Goal: Information Seeking & Learning: Learn about a topic

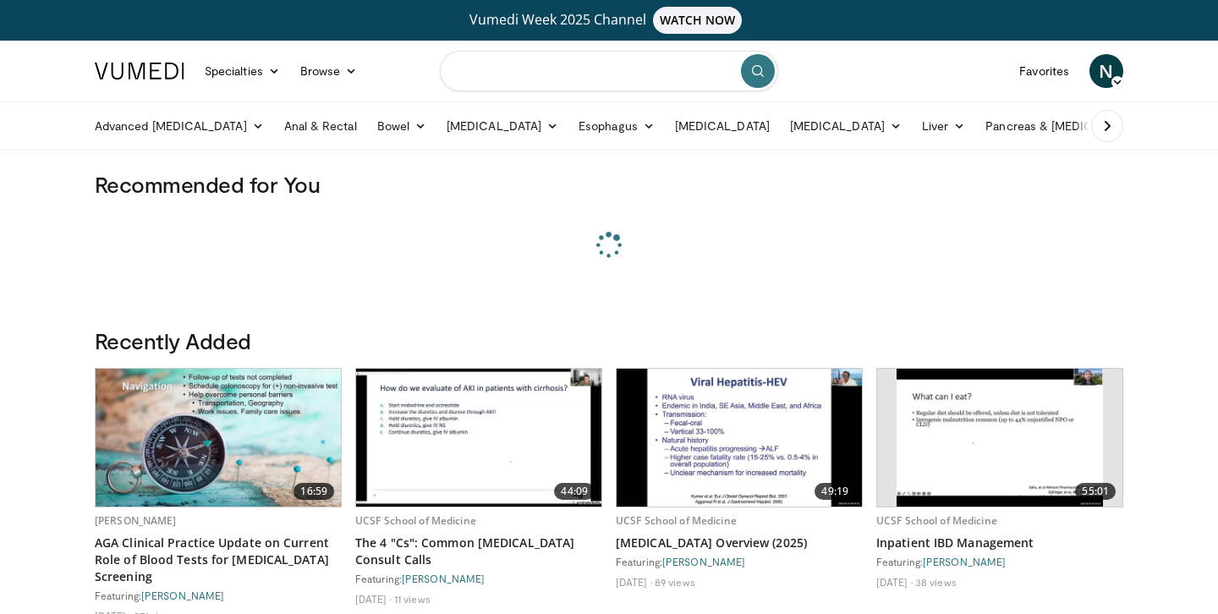
click at [671, 74] on input "Search topics, interventions" at bounding box center [609, 71] width 338 height 41
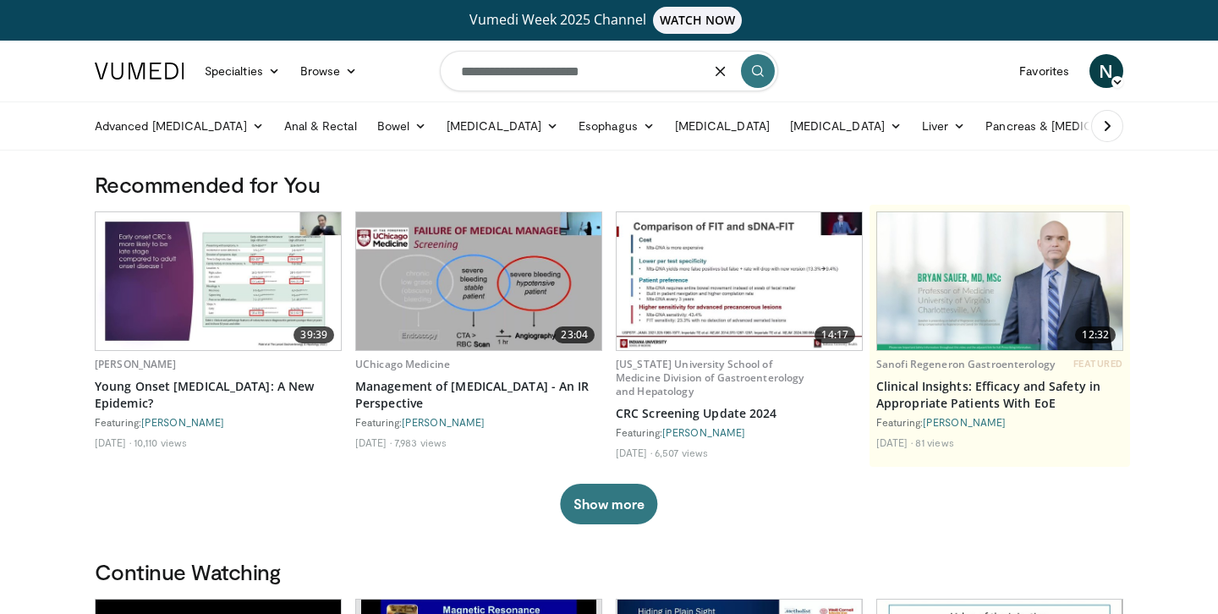
type input "**********"
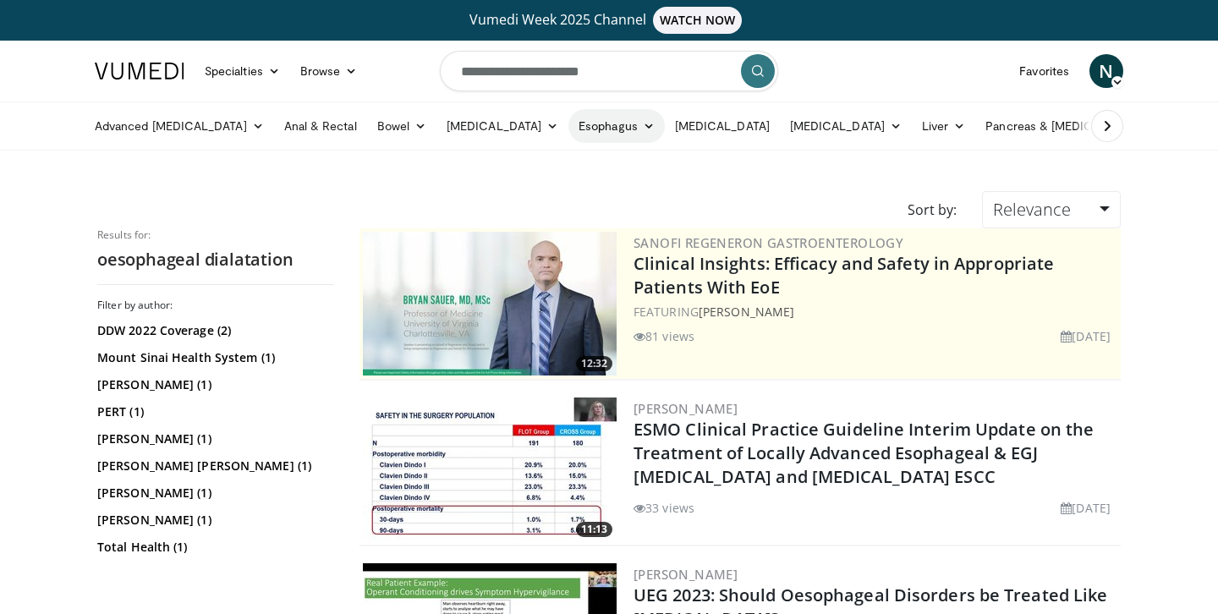
click at [596, 127] on link "Esophagus" at bounding box center [616, 126] width 96 height 34
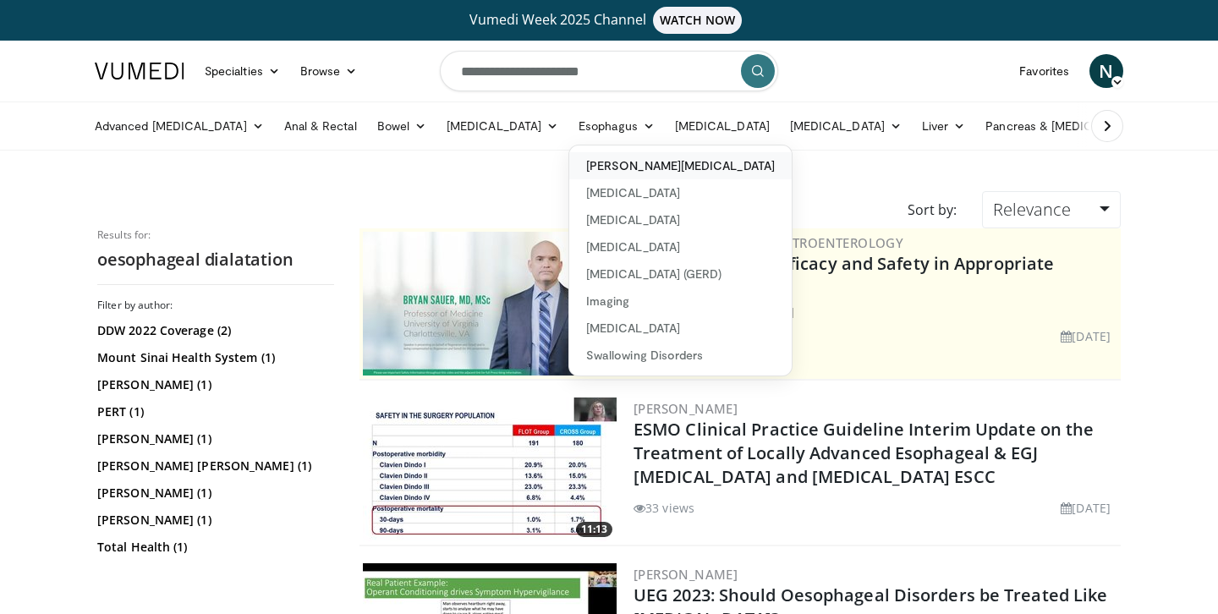
click at [641, 167] on link "[PERSON_NAME][MEDICAL_DATA]" at bounding box center [680, 165] width 222 height 27
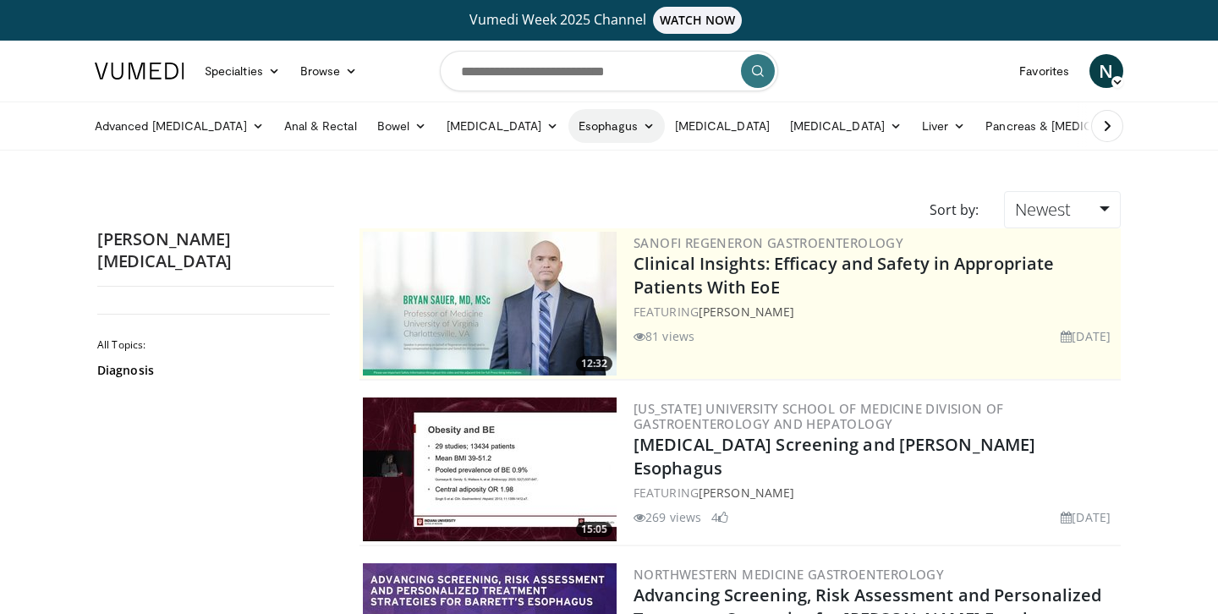
click at [643, 129] on icon at bounding box center [649, 126] width 12 height 12
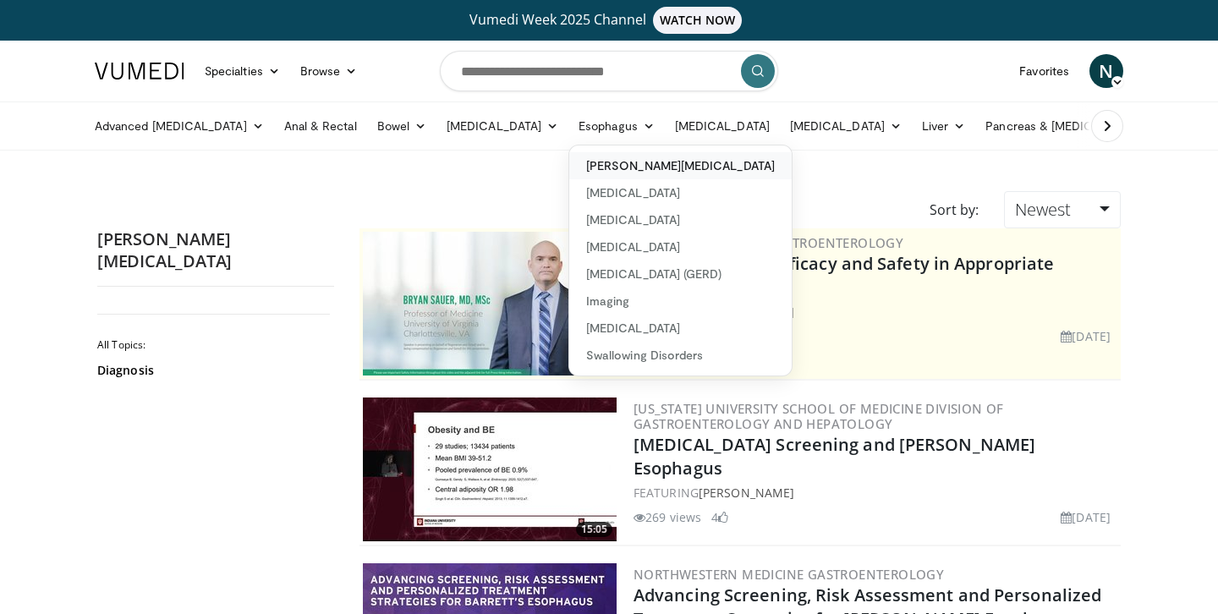
click at [586, 169] on link "[PERSON_NAME][MEDICAL_DATA]" at bounding box center [680, 165] width 222 height 27
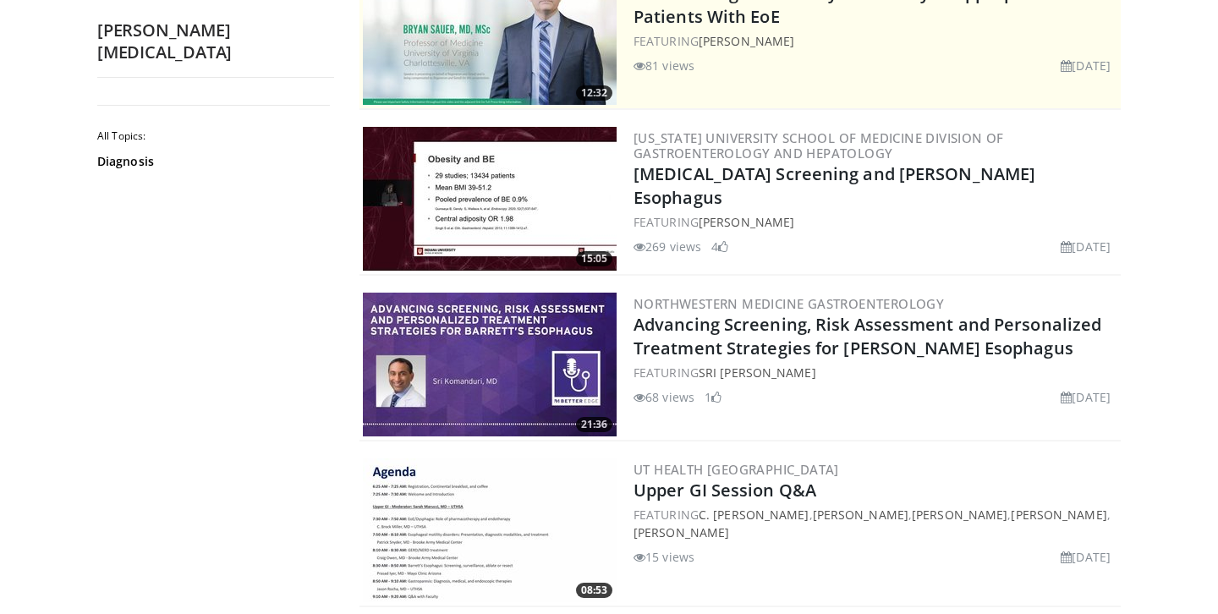
scroll to position [237, 0]
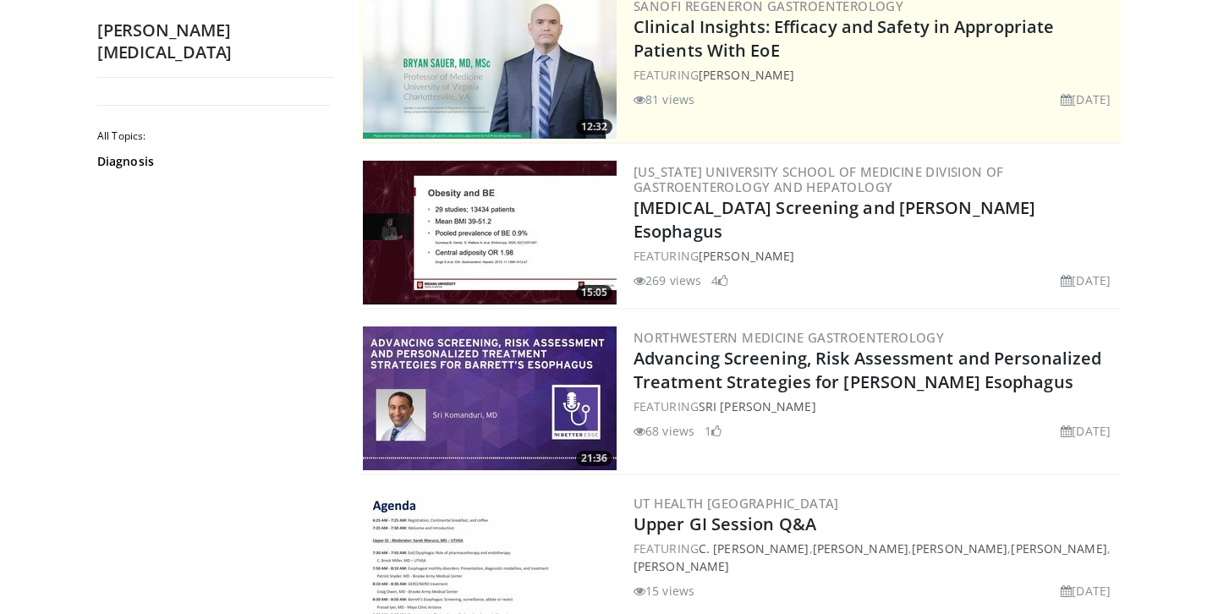
click at [499, 255] on img at bounding box center [490, 233] width 254 height 144
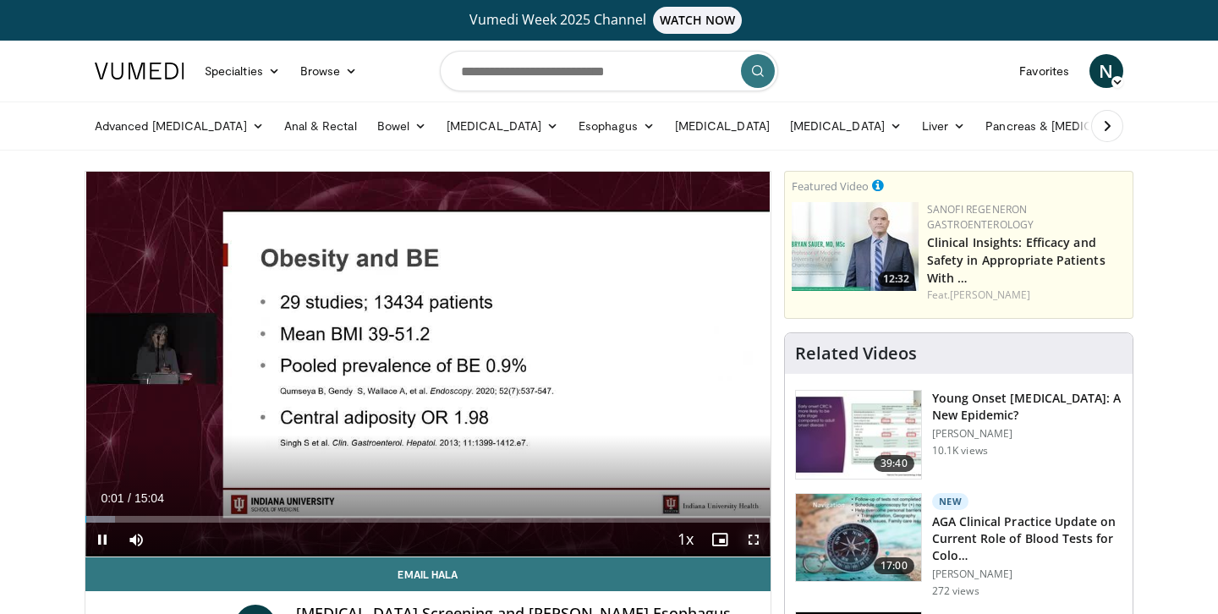
click at [759, 541] on span "Video Player" at bounding box center [754, 540] width 34 height 34
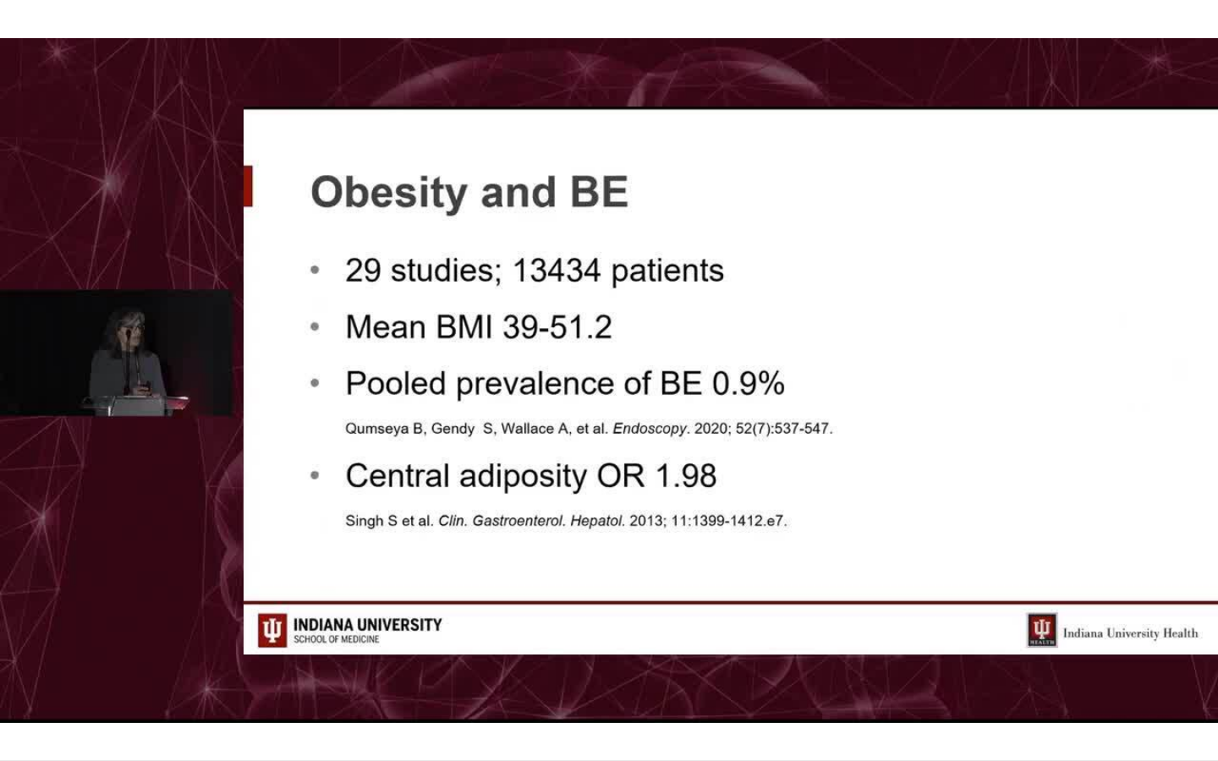
click at [1217, 613] on div "10 seconds Tap to unmute" at bounding box center [609, 380] width 1218 height 760
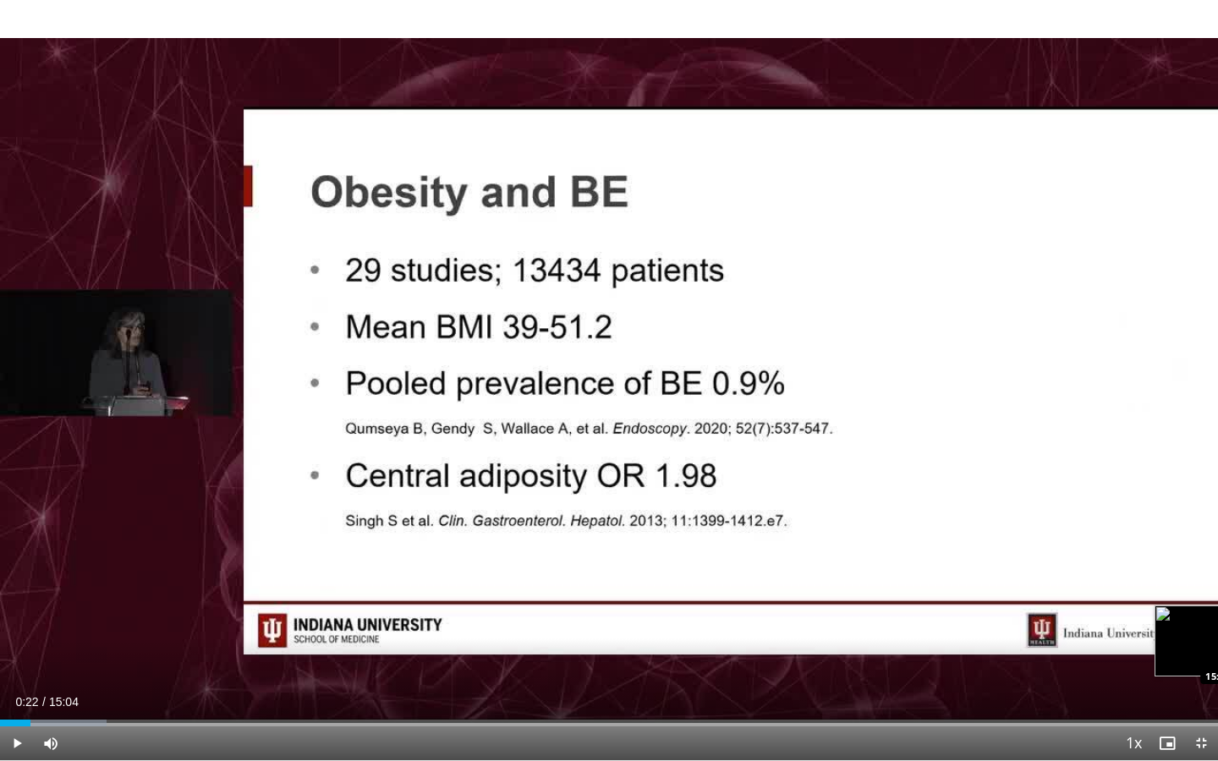
click at [1217, 613] on div "Progress Bar" at bounding box center [1219, 723] width 2 height 7
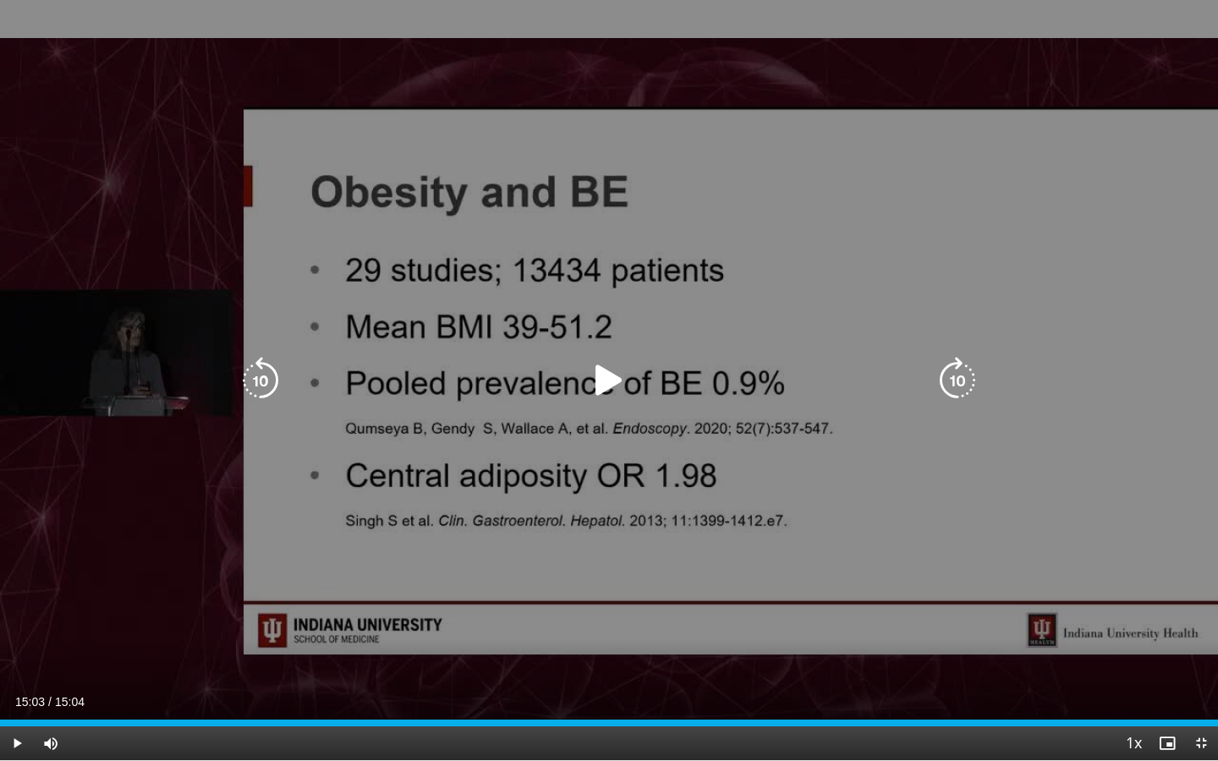
click at [598, 371] on icon "Video Player" at bounding box center [608, 380] width 47 height 47
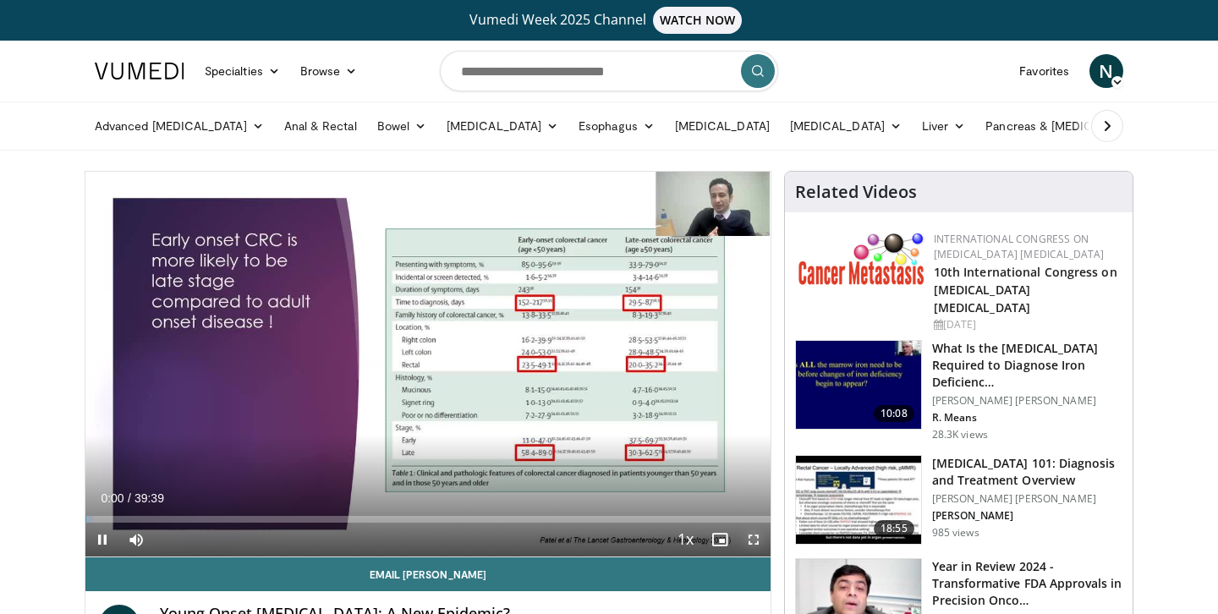
click at [746, 542] on span "Video Player" at bounding box center [754, 540] width 34 height 34
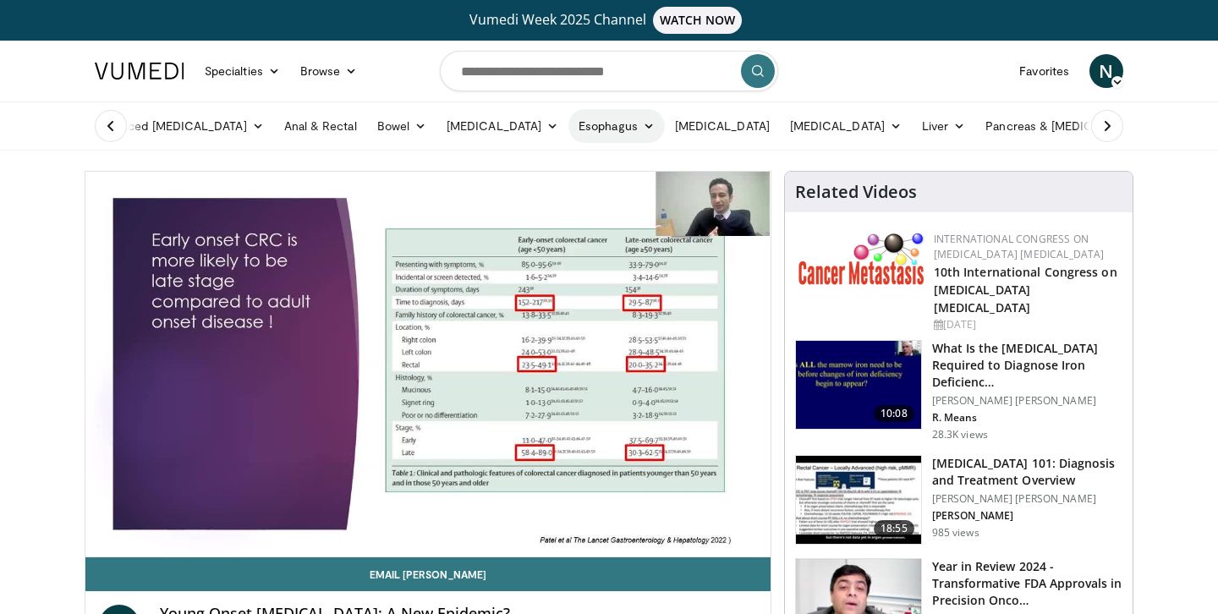
click at [572, 122] on link "Esophagus" at bounding box center [616, 126] width 96 height 34
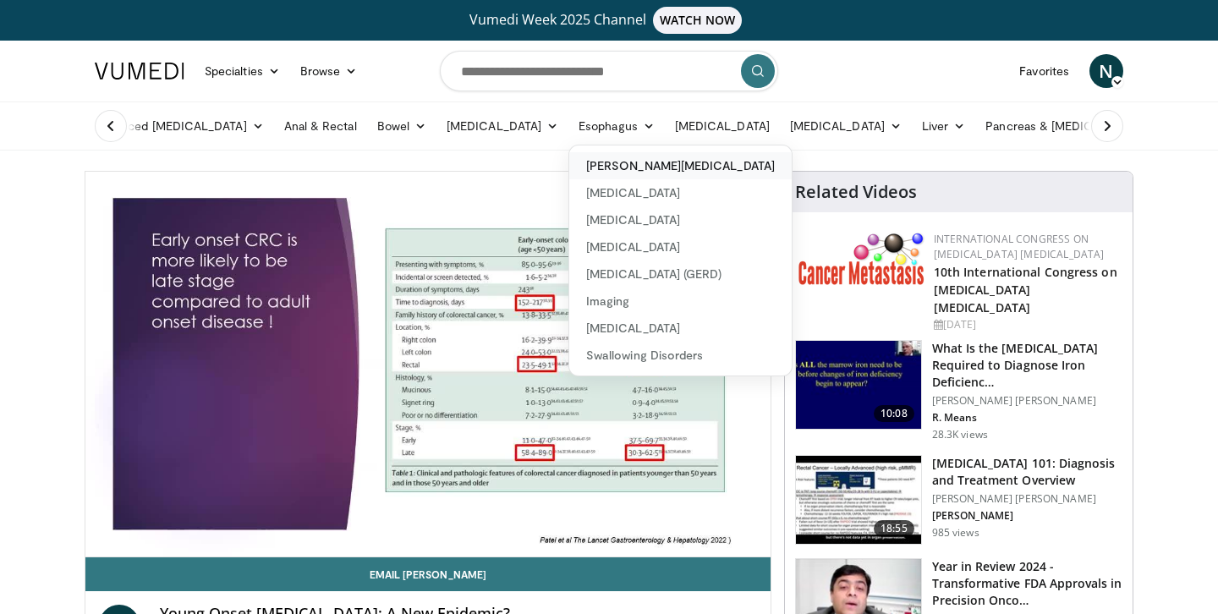
click at [583, 166] on link "[PERSON_NAME][MEDICAL_DATA]" at bounding box center [680, 165] width 222 height 27
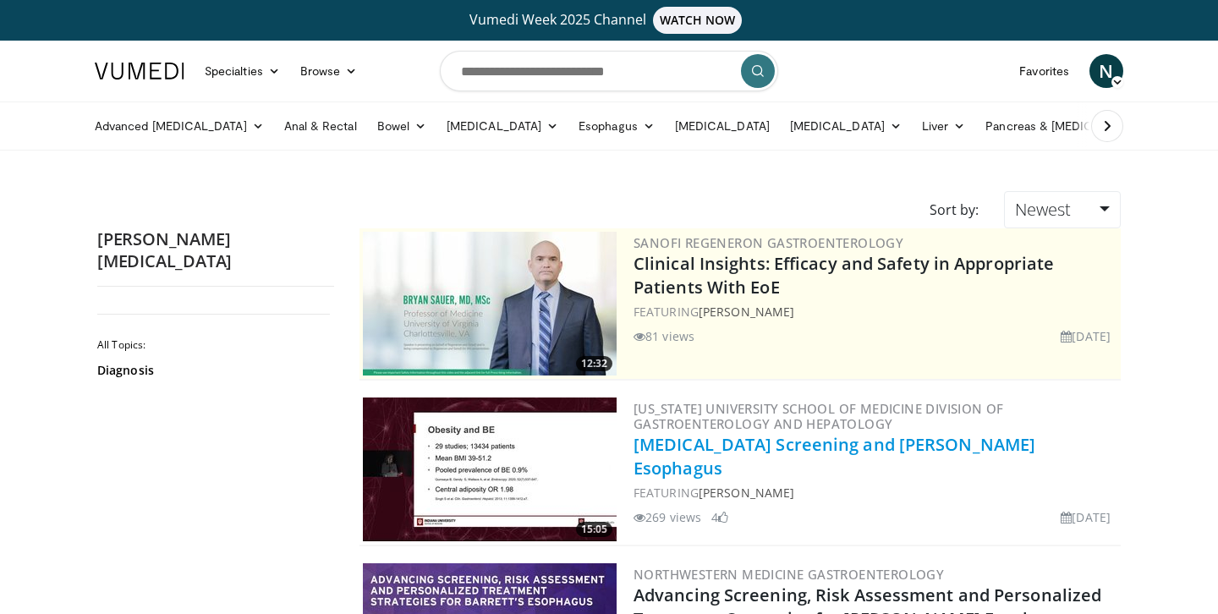
click at [667, 450] on link "[MEDICAL_DATA] Screening and [PERSON_NAME] Esophagus" at bounding box center [835, 456] width 402 height 47
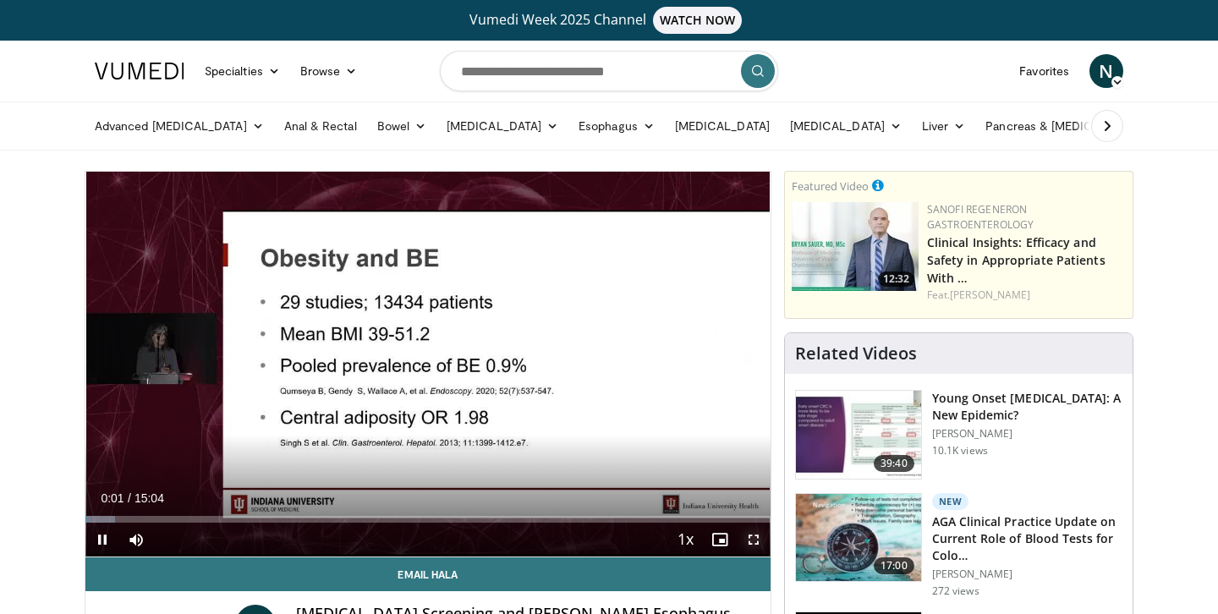
click at [751, 544] on span "Video Player" at bounding box center [754, 540] width 34 height 34
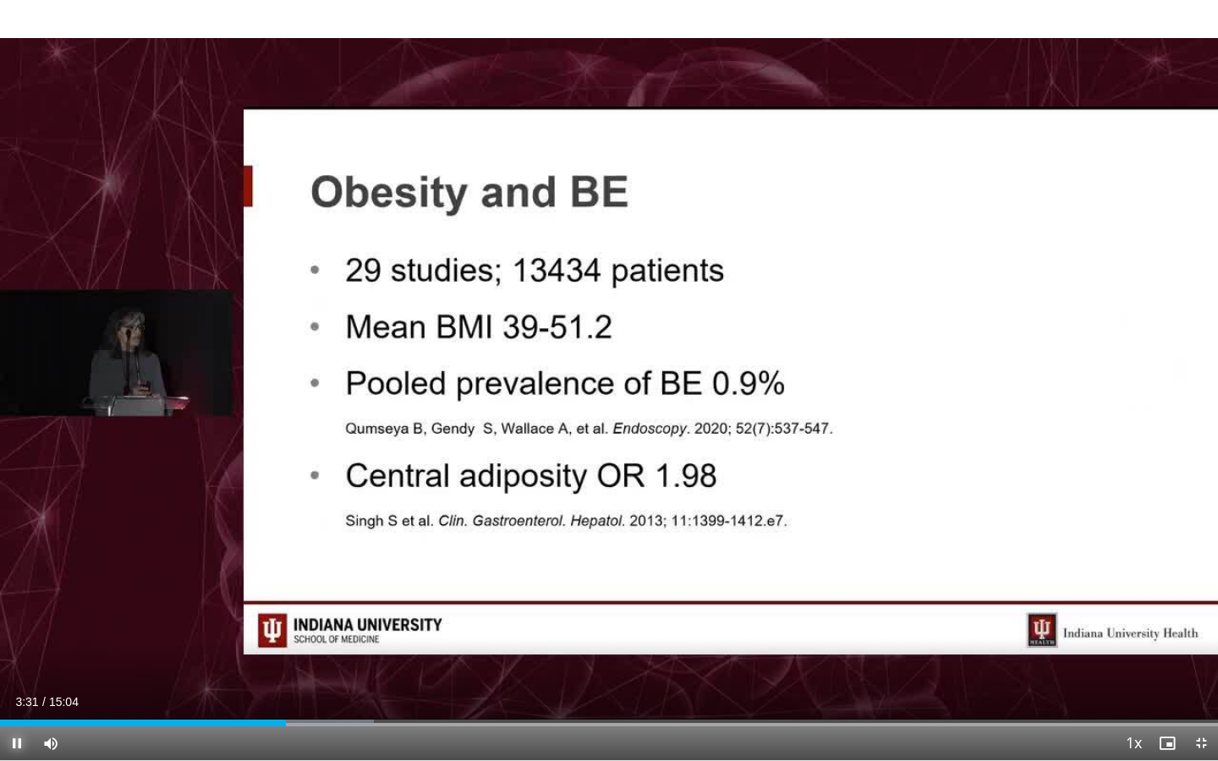
click at [20, 613] on span "Video Player" at bounding box center [17, 744] width 34 height 34
click at [0, 613] on span "Video Player" at bounding box center [17, 744] width 34 height 34
click at [25, 613] on span "Video Player" at bounding box center [17, 744] width 34 height 34
click at [20, 613] on span "Video Player" at bounding box center [17, 744] width 34 height 34
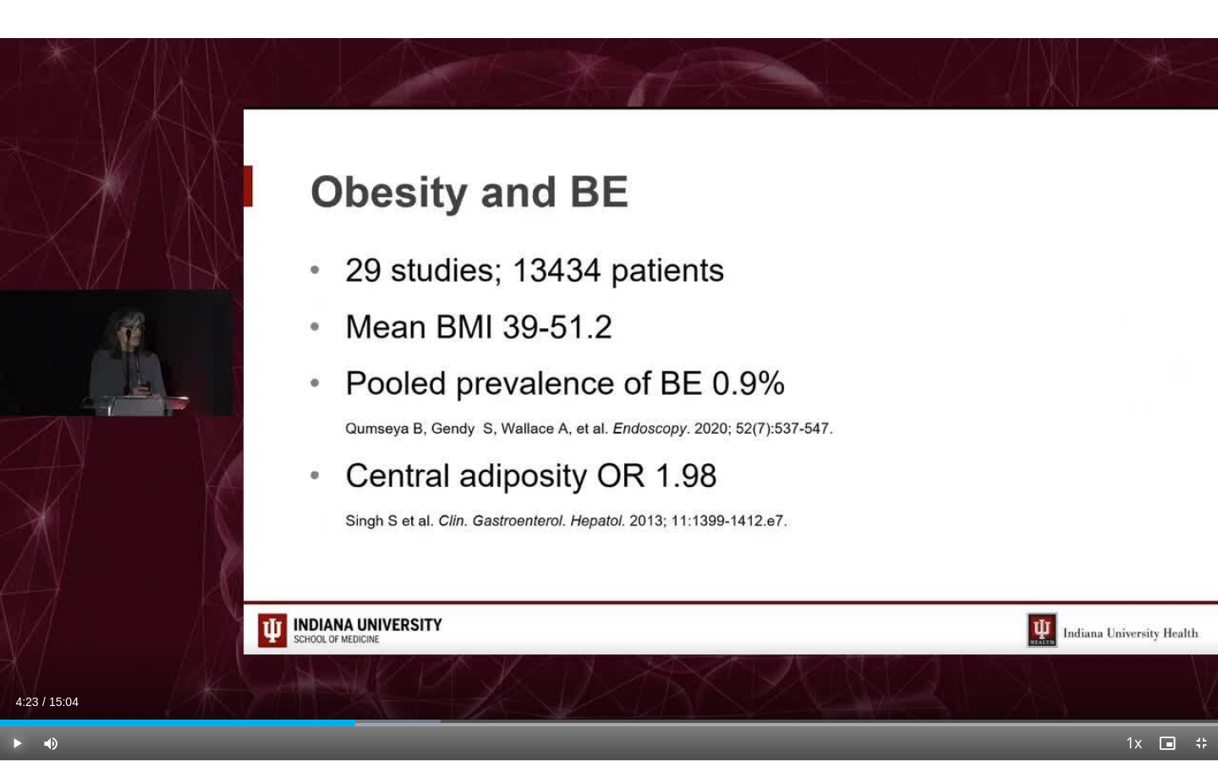
click at [20, 613] on span "Video Player" at bounding box center [17, 744] width 34 height 34
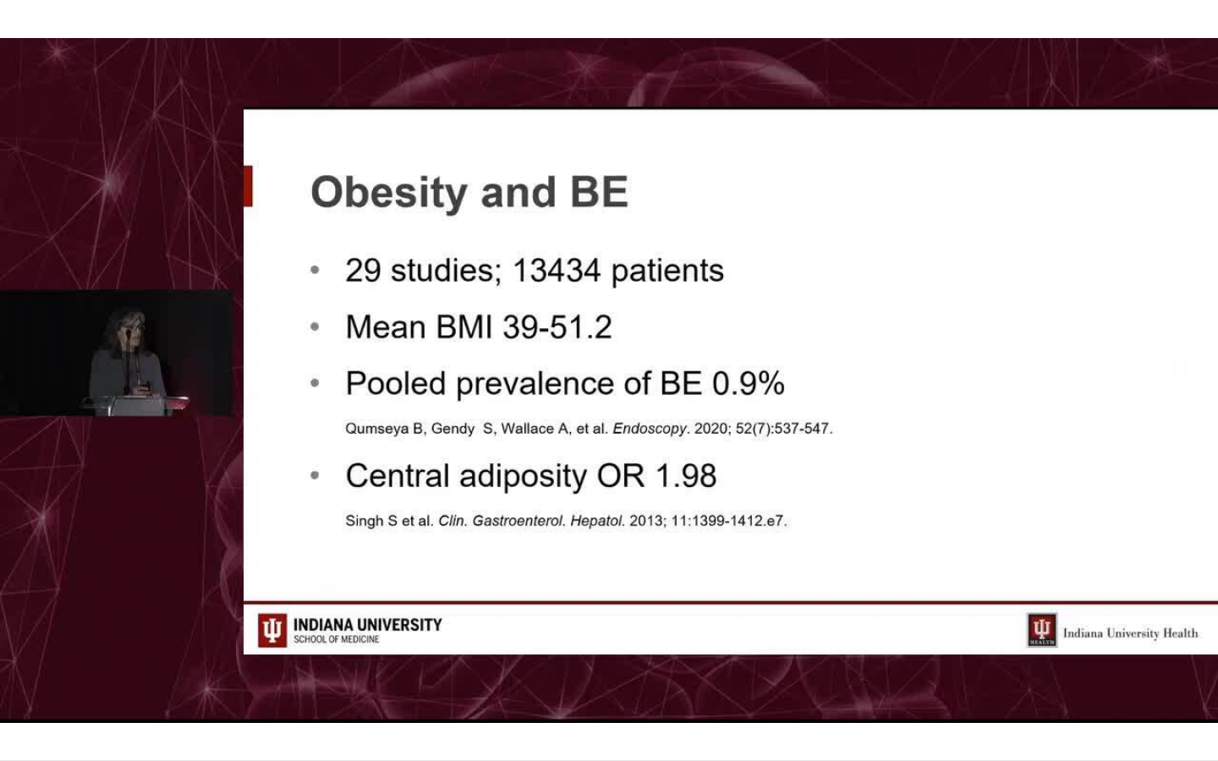
click at [1217, 613] on div "10 seconds Tap to unmute" at bounding box center [609, 380] width 1218 height 760
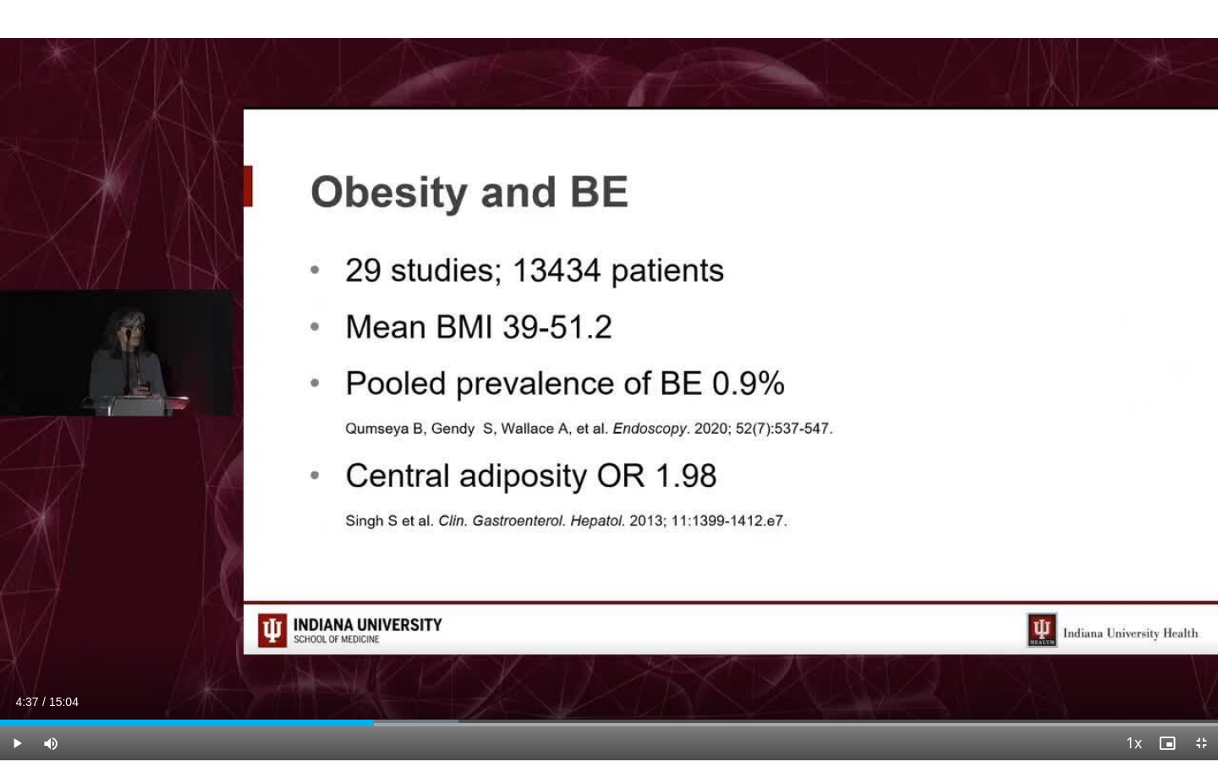
click at [117, 613] on div "10 seconds Tap to unmute" at bounding box center [609, 380] width 1218 height 760
click at [20, 613] on span "Video Player" at bounding box center [17, 744] width 34 height 34
click at [12, 613] on span "Video Player" at bounding box center [17, 744] width 34 height 34
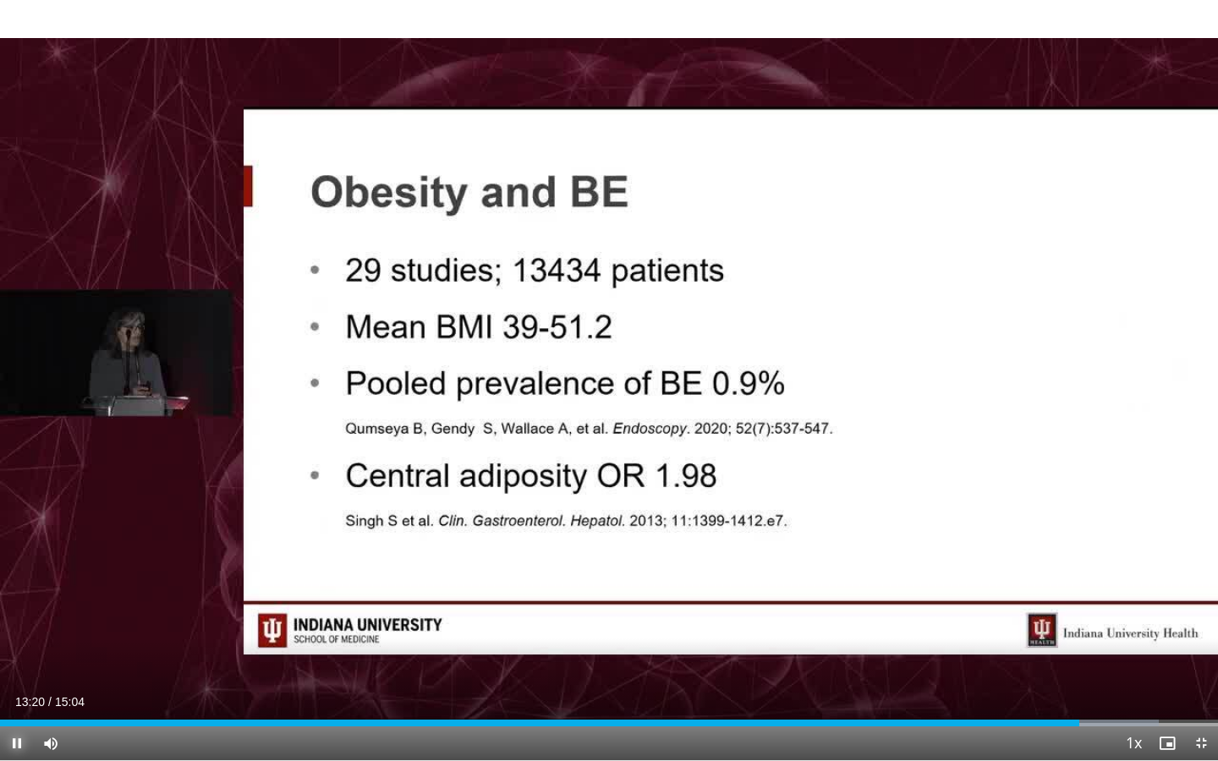
click at [0, 613] on span "Video Player" at bounding box center [17, 744] width 34 height 34
click at [13, 613] on span "Video Player" at bounding box center [17, 744] width 34 height 34
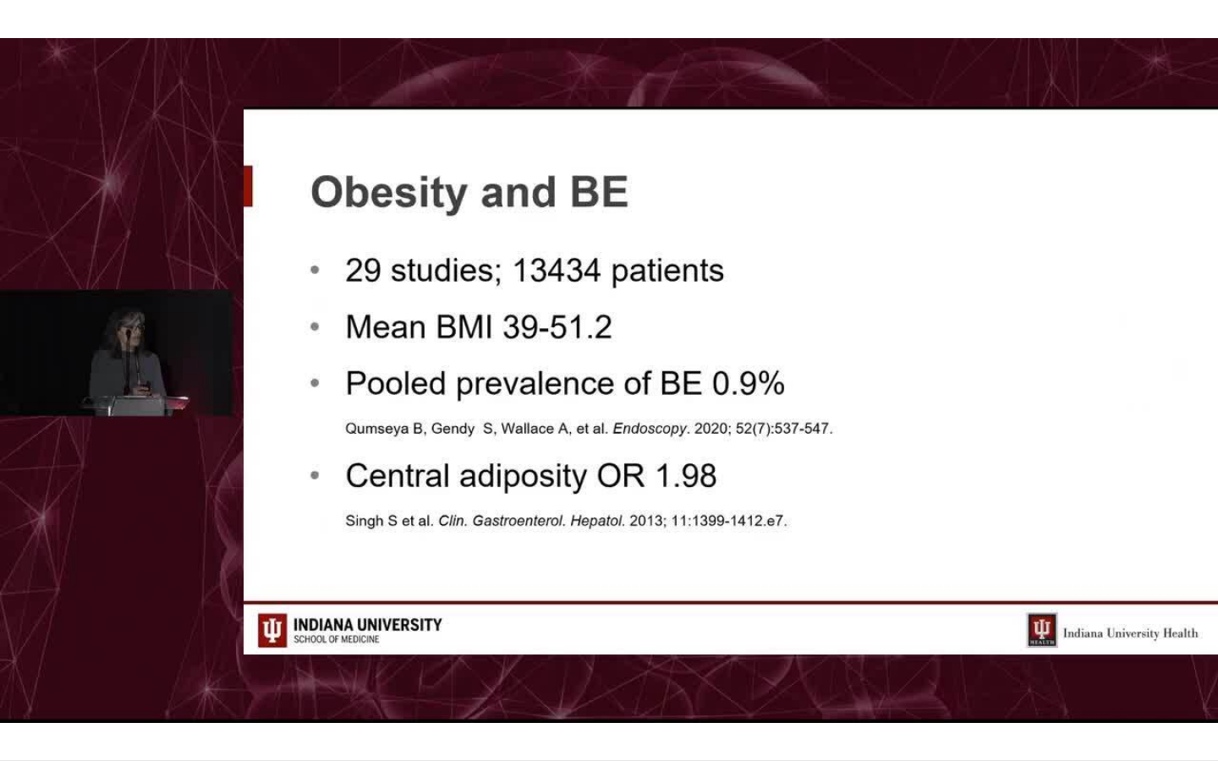
click at [13, 613] on div "10 seconds Tap to unmute" at bounding box center [609, 380] width 1218 height 760
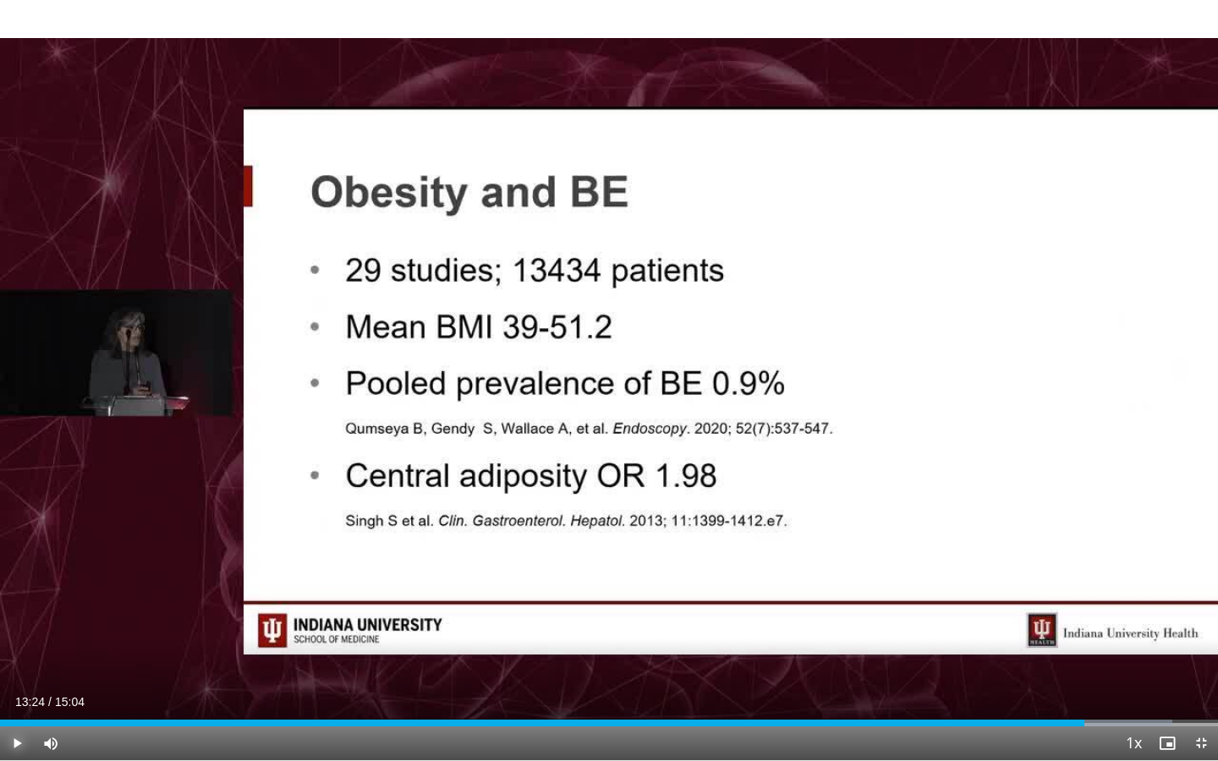
click at [13, 613] on span "Video Player" at bounding box center [17, 744] width 34 height 34
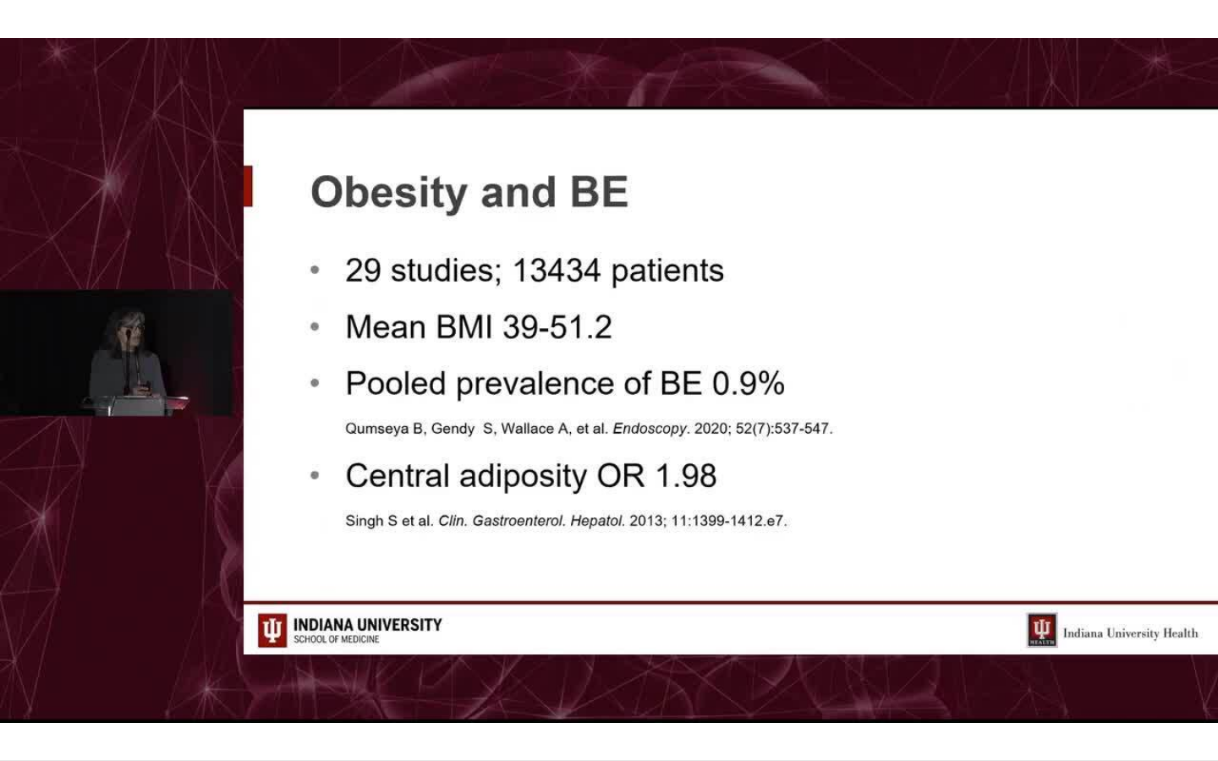
click at [13, 613] on div "10 seconds Tap to unmute" at bounding box center [609, 380] width 1218 height 760
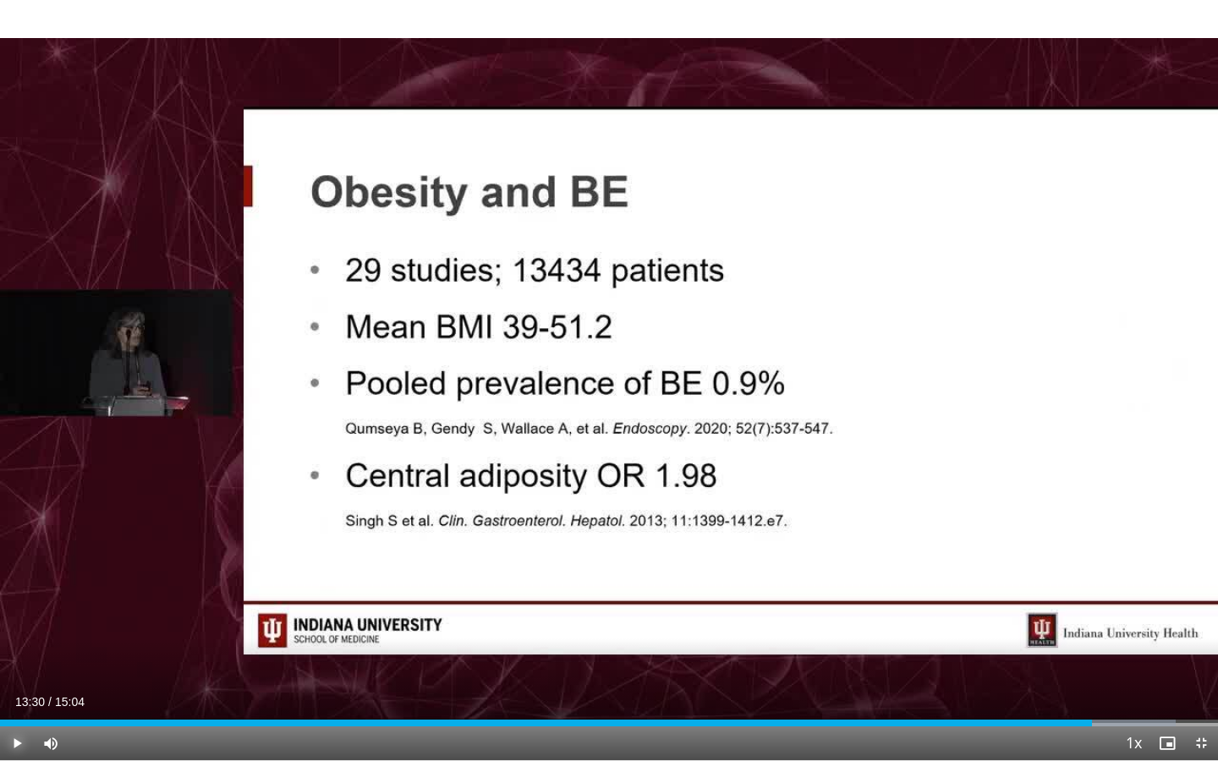
click at [13, 613] on span "Video Player" at bounding box center [17, 744] width 34 height 34
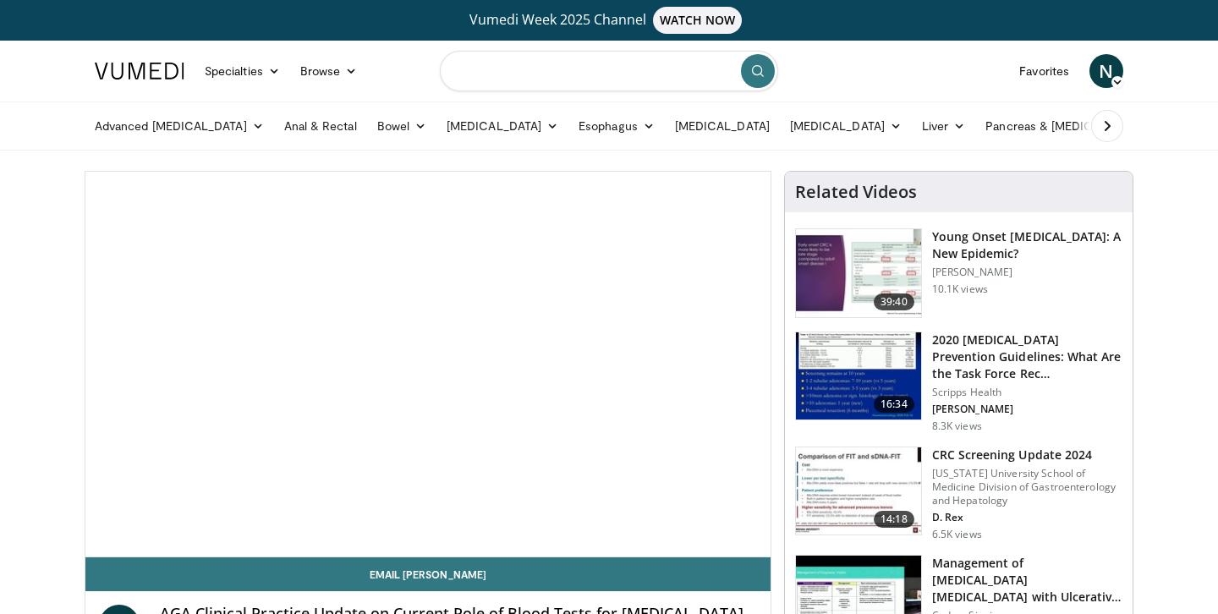
click at [503, 71] on input "Search topics, interventions" at bounding box center [609, 71] width 338 height 41
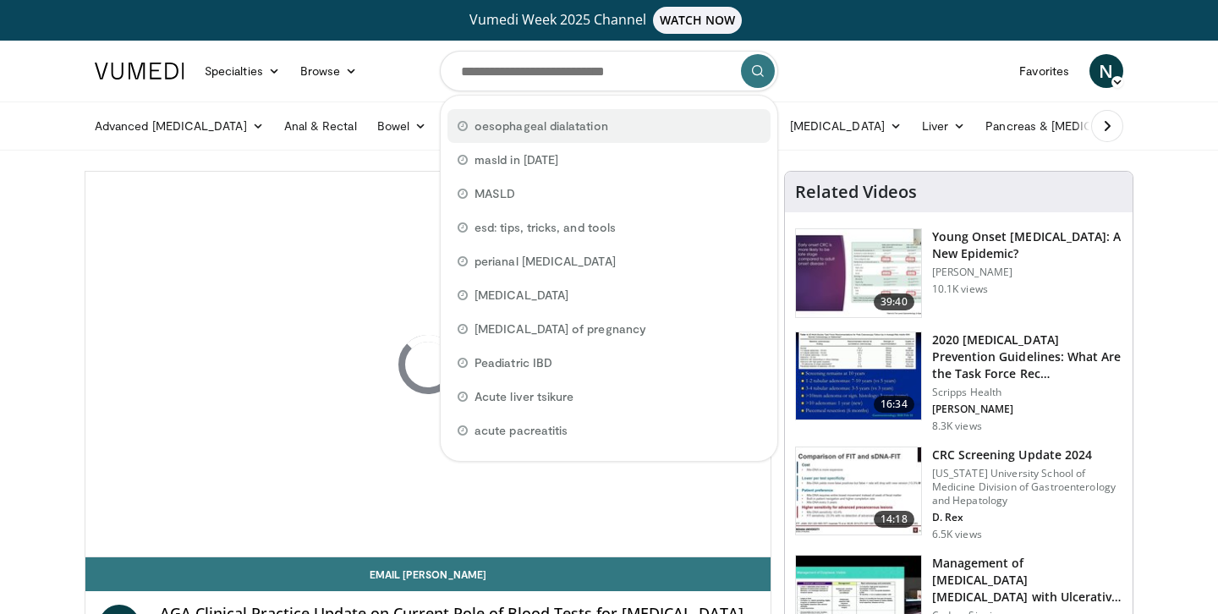
click at [521, 125] on span "oesophageal dialatation" at bounding box center [542, 126] width 134 height 17
type input "**********"
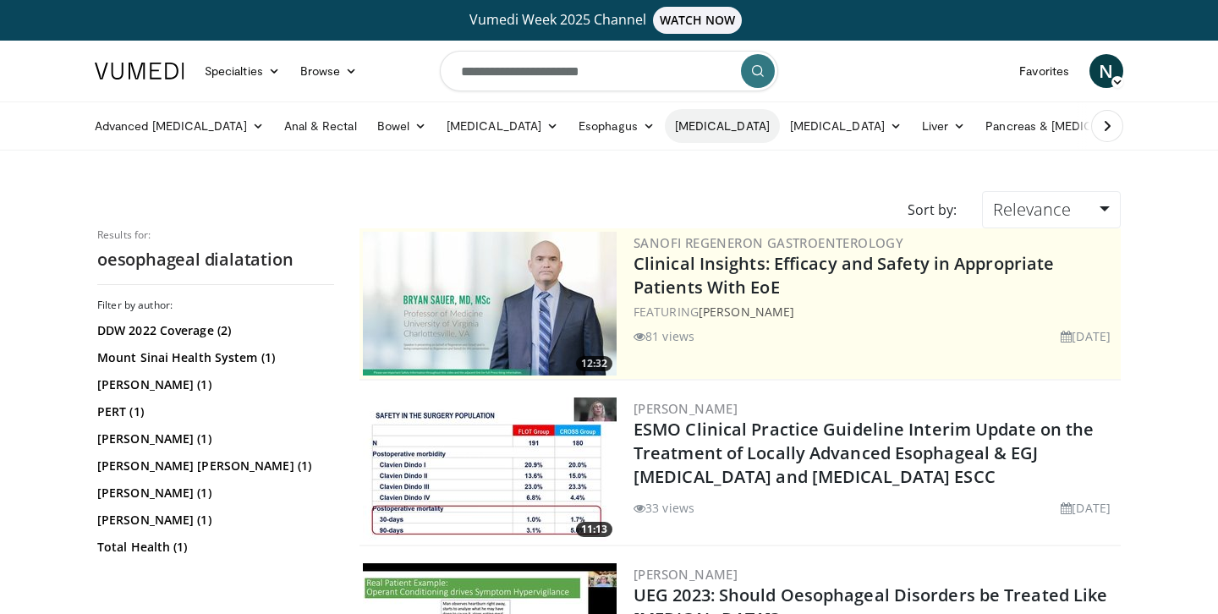
click at [749, 126] on link "[MEDICAL_DATA]" at bounding box center [722, 126] width 115 height 34
